Goal: Transaction & Acquisition: Purchase product/service

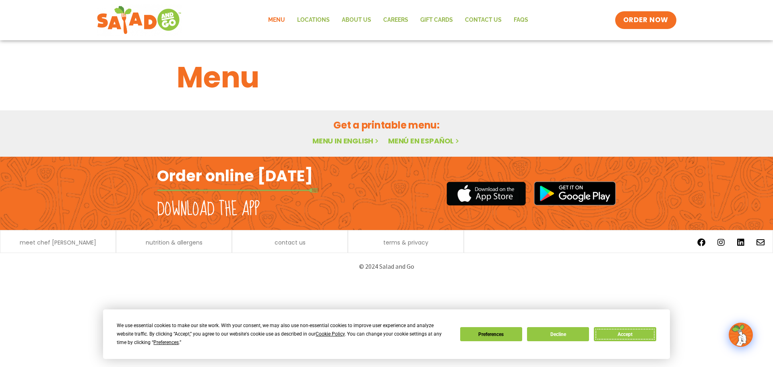
click at [615, 334] on button "Accept" at bounding box center [625, 334] width 62 height 14
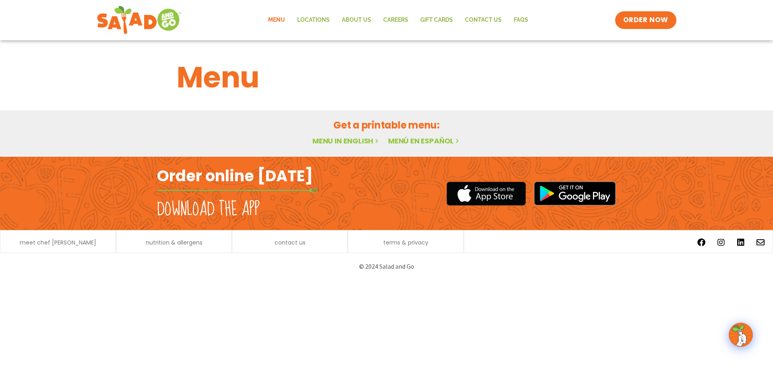
click at [277, 19] on link "Menu" at bounding box center [276, 20] width 29 height 19
click at [175, 243] on span "nutrition & allergens" at bounding box center [174, 242] width 57 height 6
click at [53, 241] on span "meet chef [PERSON_NAME]" at bounding box center [58, 242] width 76 height 6
click at [239, 172] on h2 "Order online [DATE]" at bounding box center [235, 176] width 156 height 20
click at [340, 140] on link "Menu in English" at bounding box center [346, 141] width 68 height 10
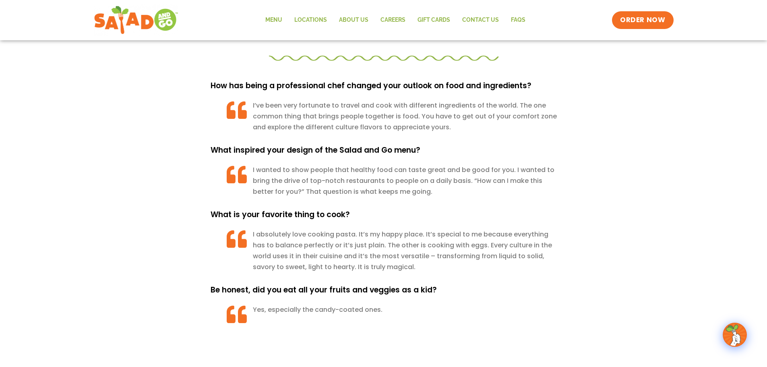
scroll to position [841, 0]
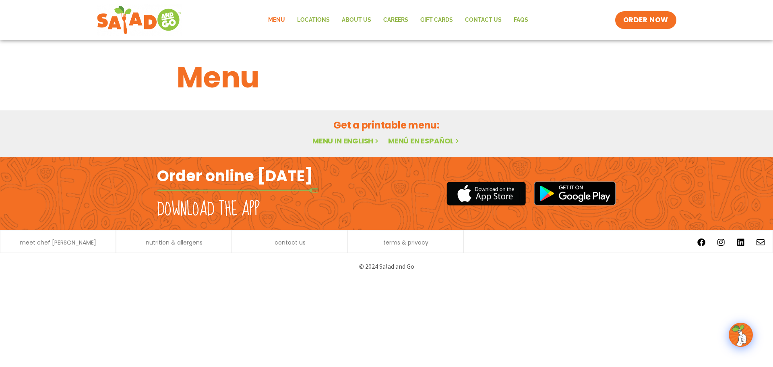
click at [742, 334] on img at bounding box center [740, 334] width 23 height 23
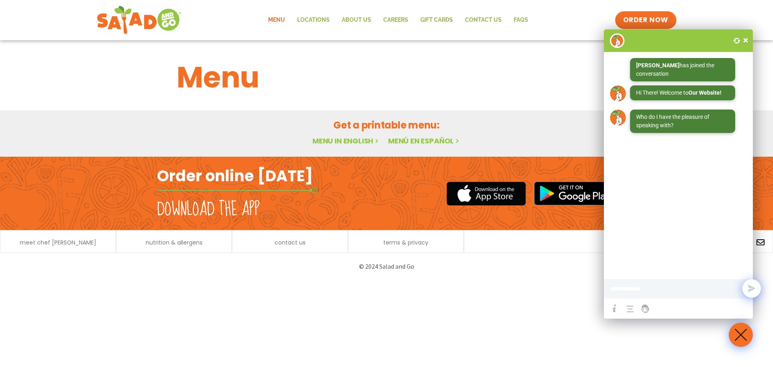
click at [744, 37] on span at bounding box center [745, 40] width 8 height 8
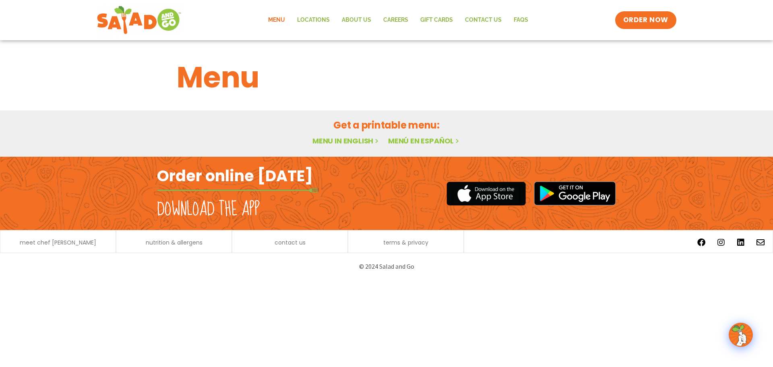
click at [206, 70] on h1 "Menu" at bounding box center [386, 77] width 419 height 43
click at [641, 14] on link "ORDER NOW" at bounding box center [646, 19] width 68 height 19
click at [210, 80] on h1 "Menu" at bounding box center [386, 77] width 419 height 43
click at [143, 21] on img at bounding box center [139, 20] width 76 height 29
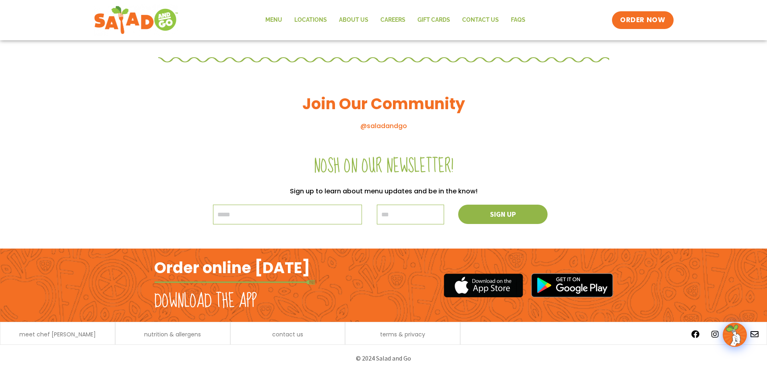
scroll to position [863, 0]
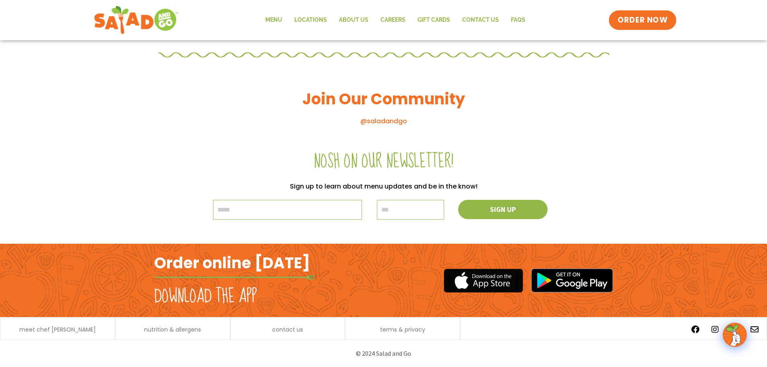
click at [648, 16] on span "ORDER NOW" at bounding box center [642, 20] width 50 height 10
